Goal: Task Accomplishment & Management: Use online tool/utility

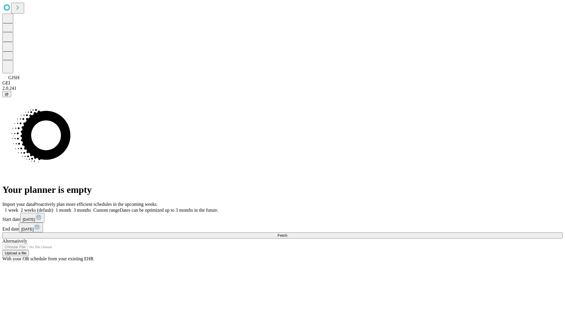
click at [287, 233] on span "Fetch" at bounding box center [283, 235] width 10 height 4
